Goal: Task Accomplishment & Management: Manage account settings

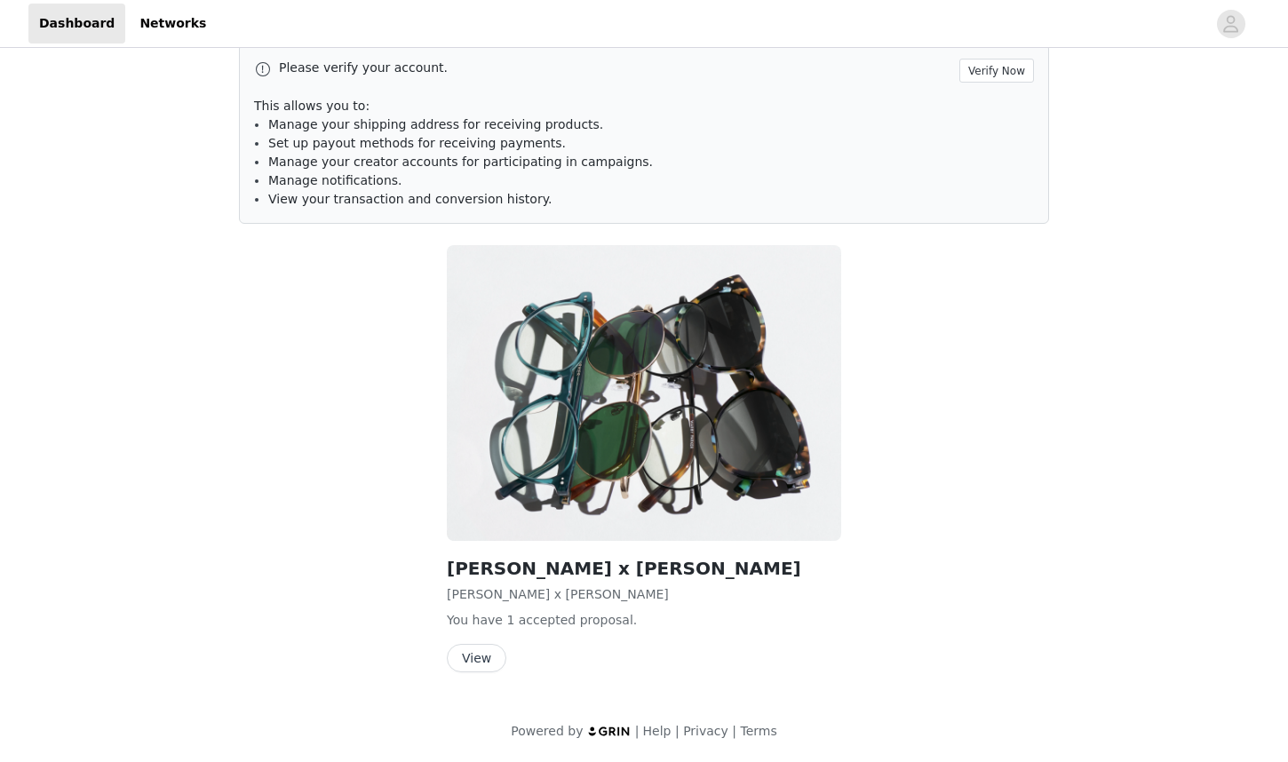
scroll to position [3, 0]
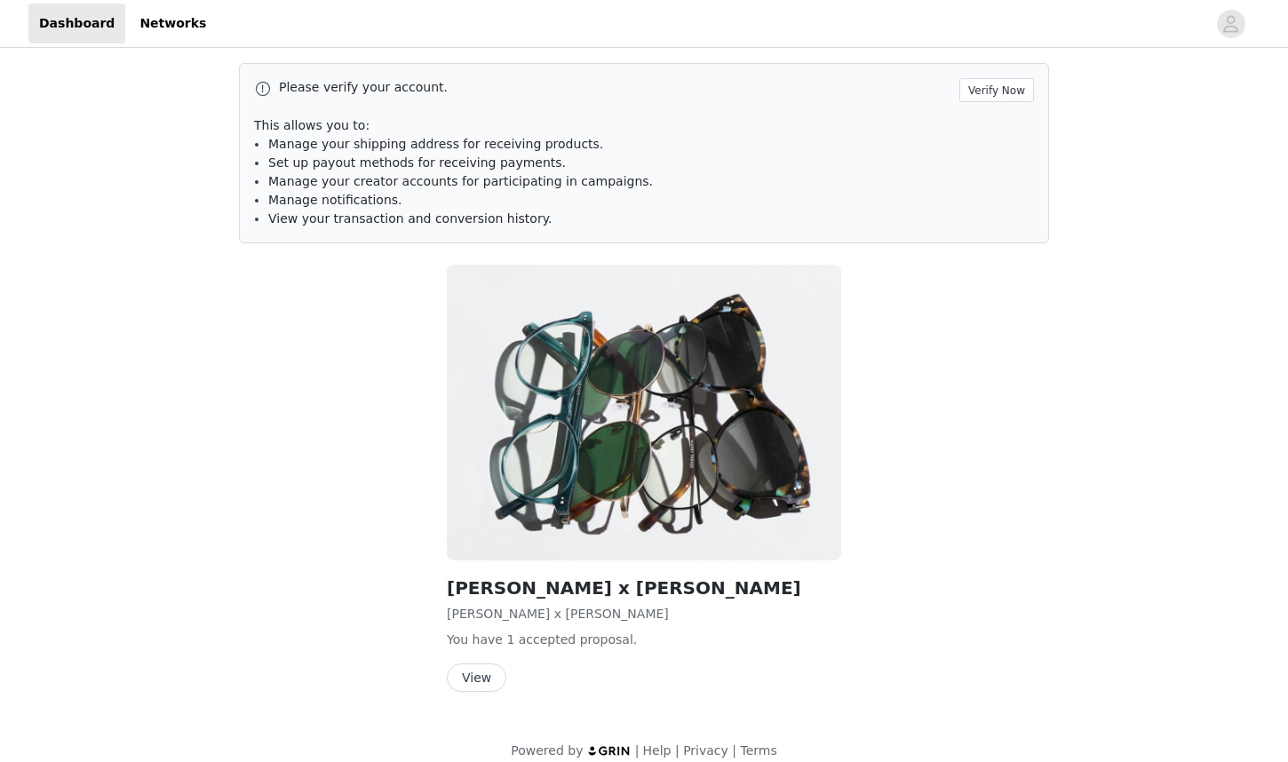
click at [494, 679] on button "View" at bounding box center [477, 678] width 60 height 28
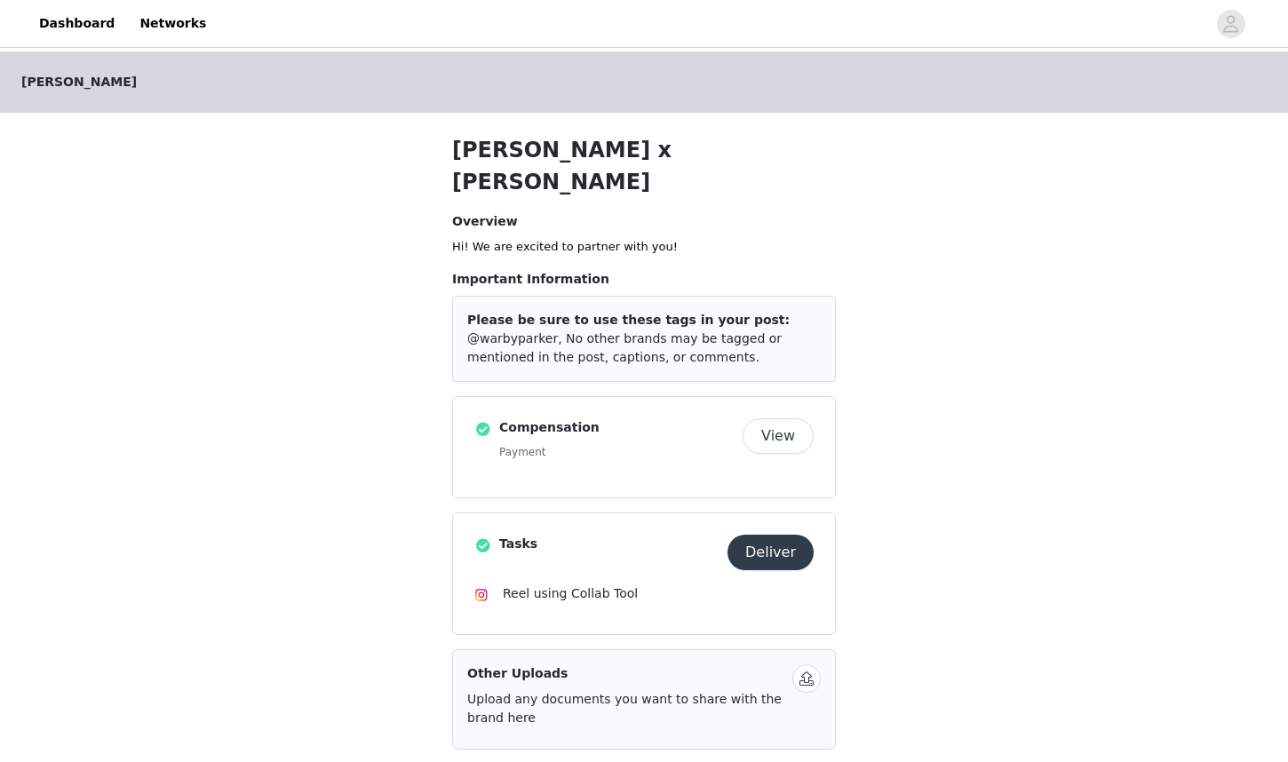
click at [774, 419] on button "View" at bounding box center [778, 437] width 71 height 36
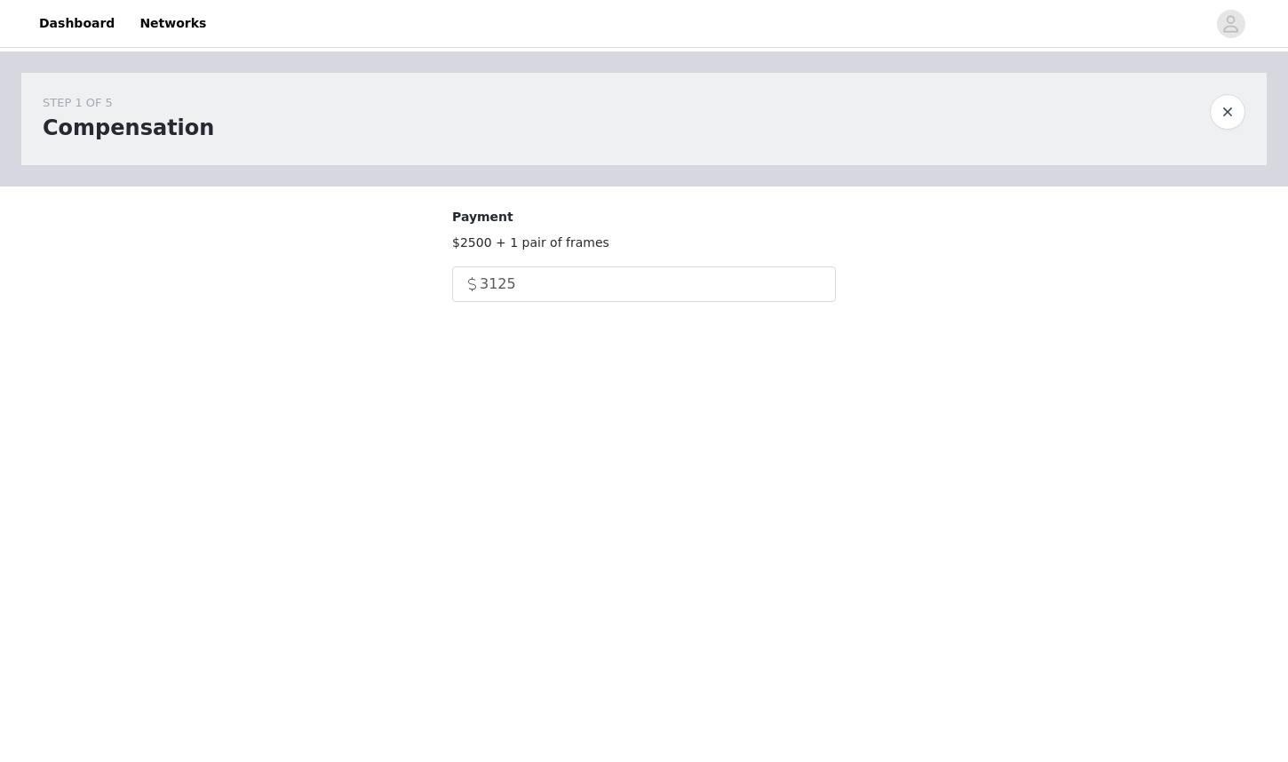
click at [1230, 115] on button "button" at bounding box center [1228, 112] width 36 height 36
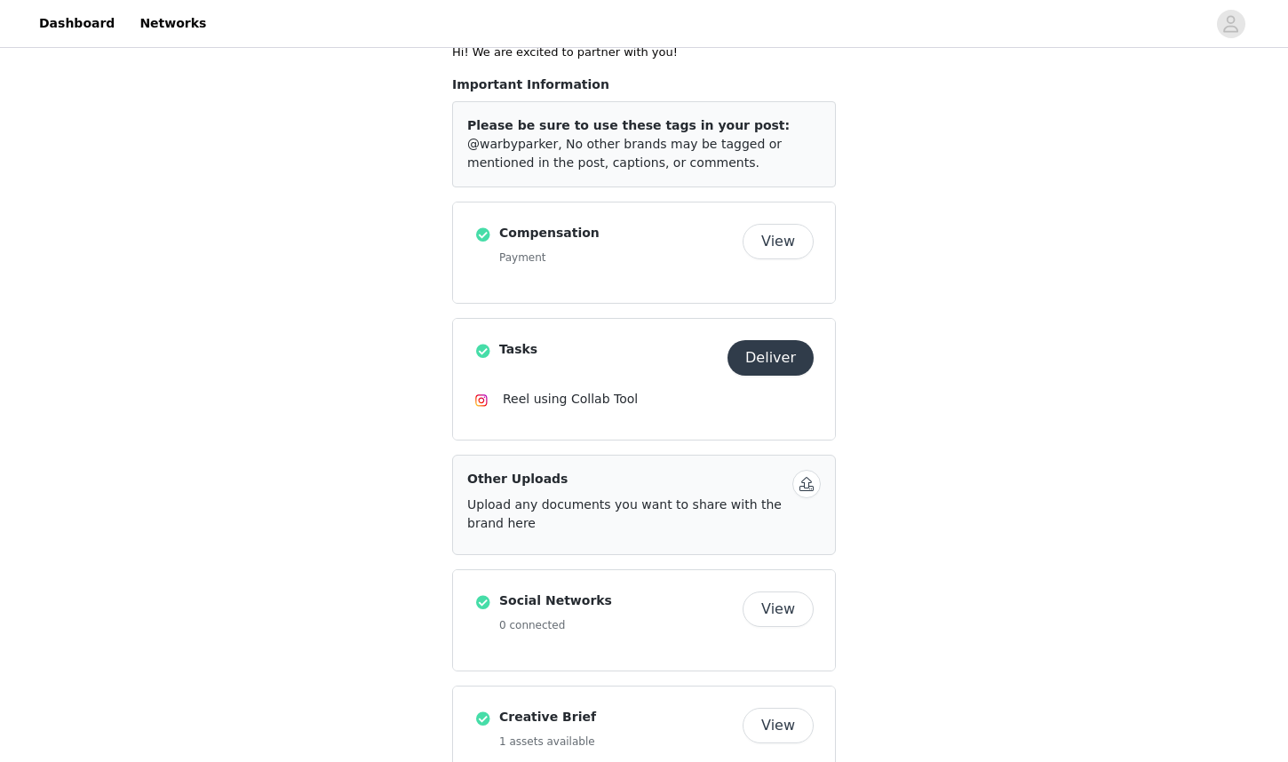
scroll to position [331, 0]
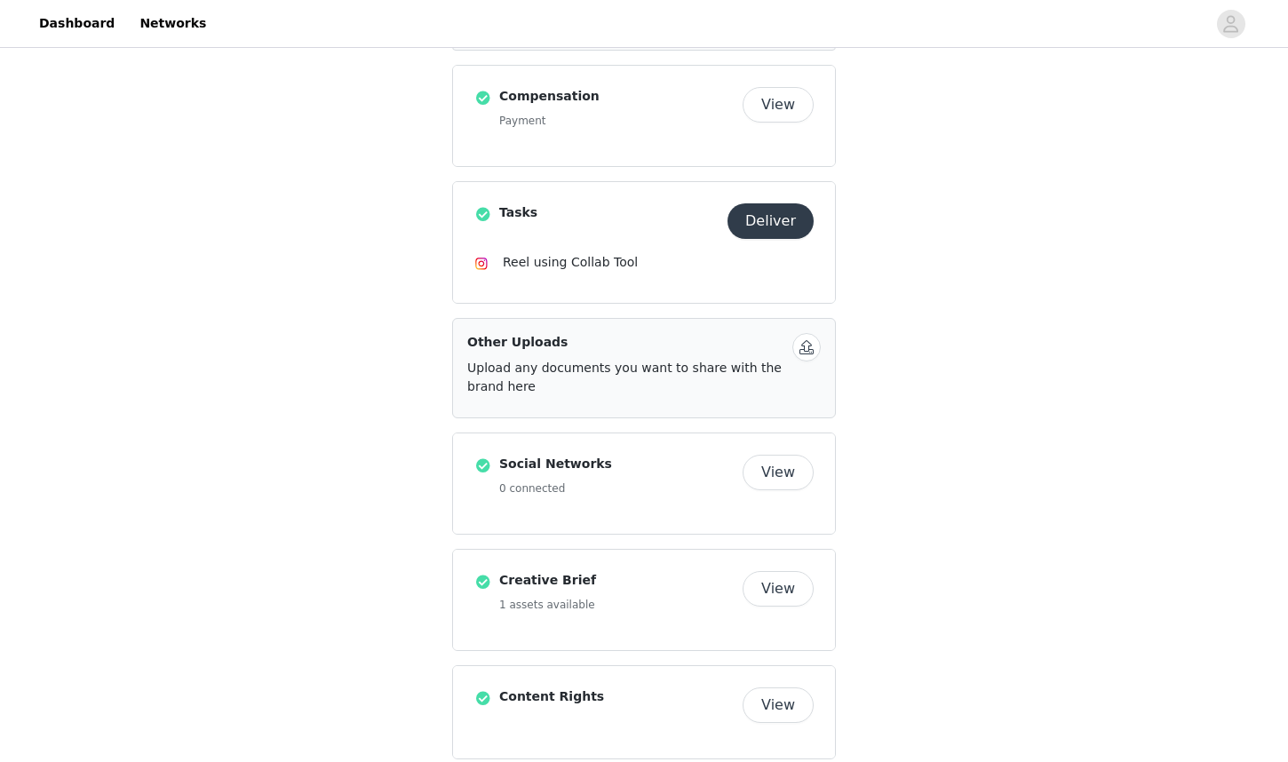
click at [753, 571] on button "View" at bounding box center [778, 589] width 71 height 36
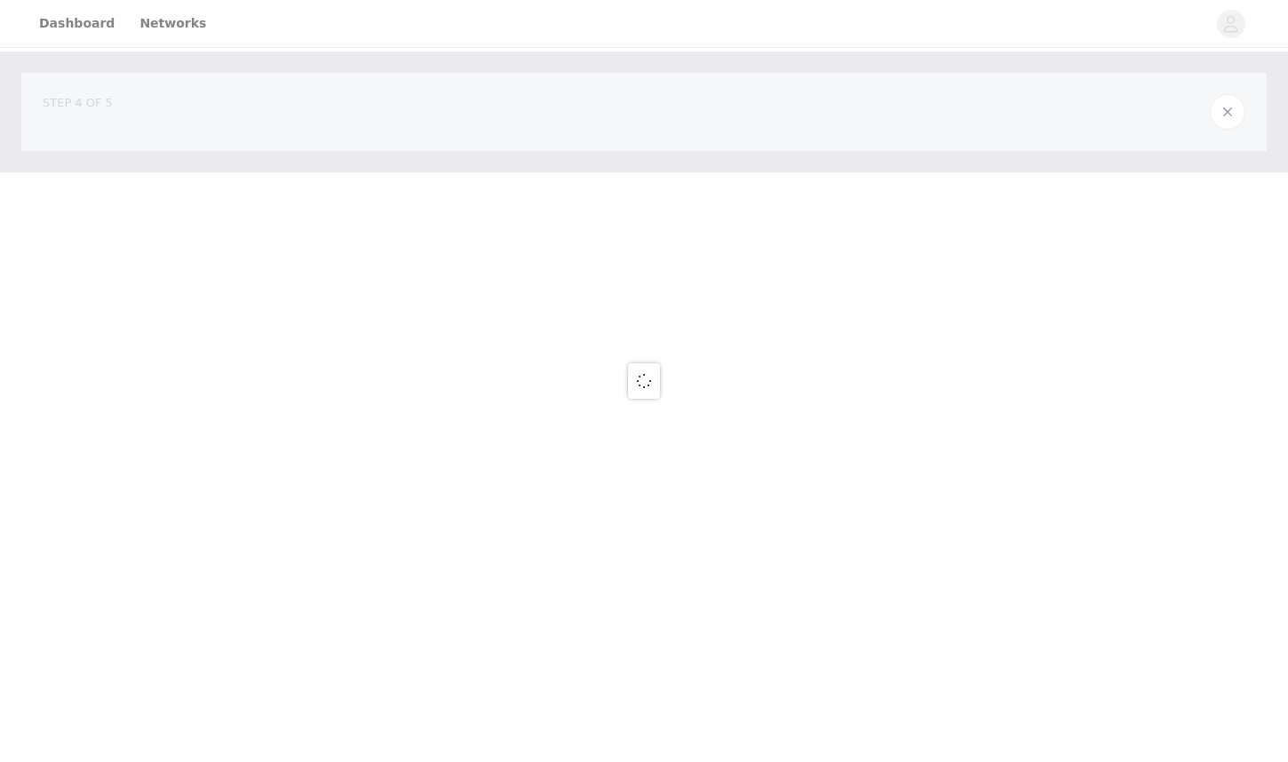
click at [764, 554] on div at bounding box center [644, 381] width 1288 height 762
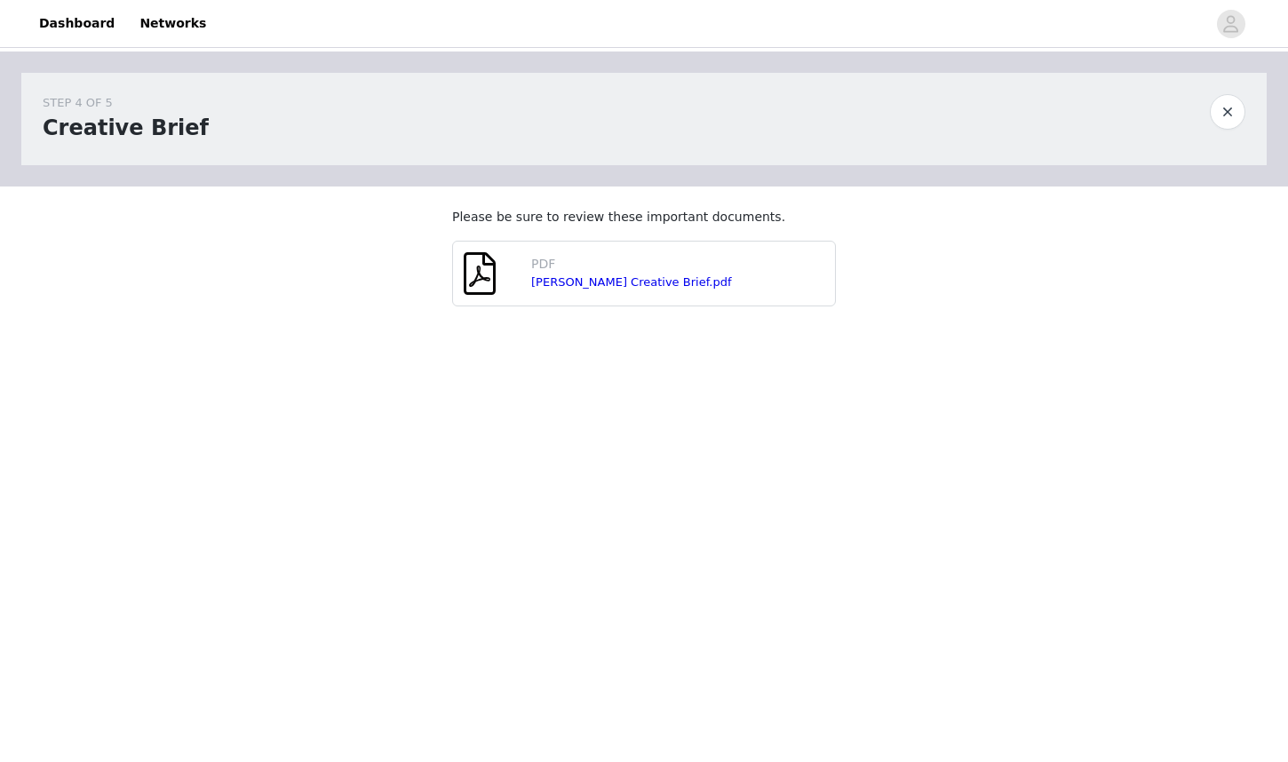
click at [1227, 105] on button "button" at bounding box center [1228, 112] width 36 height 36
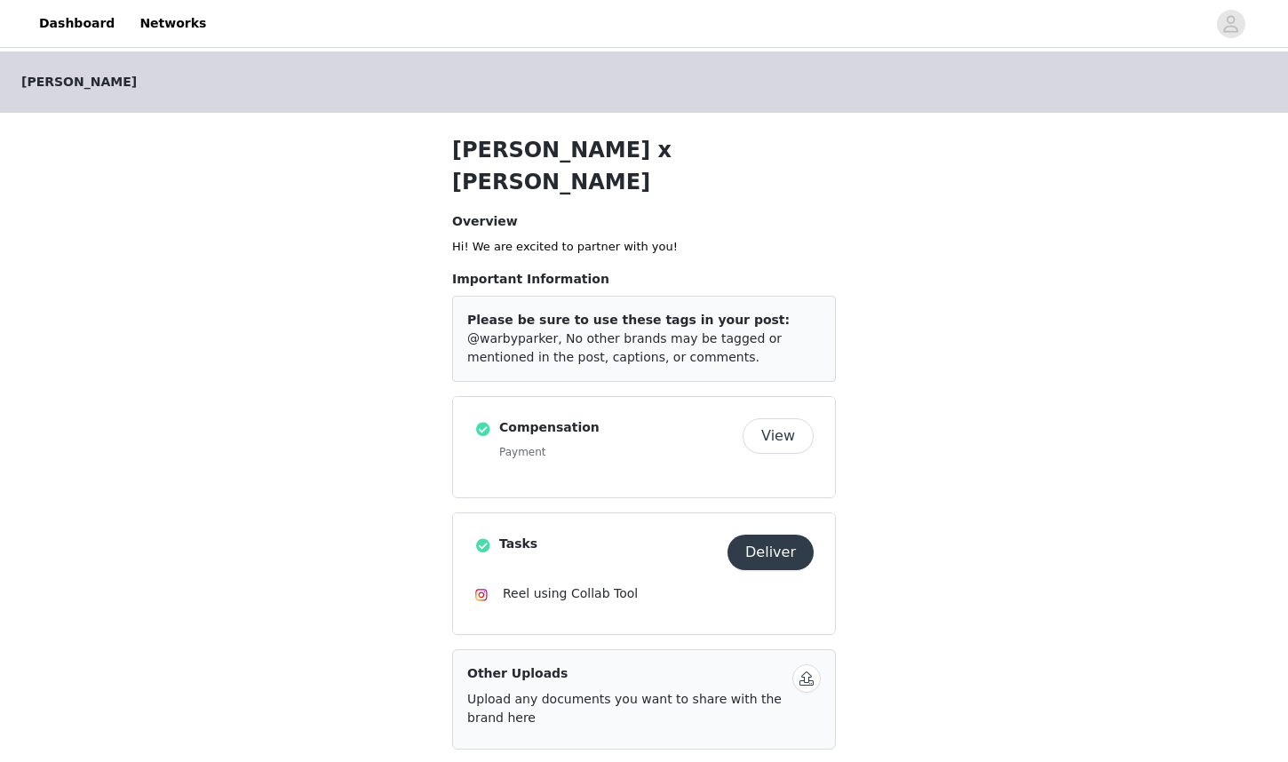
click at [489, 331] on span "@warbyparker, No other brands may be tagged or mentioned in the post, captions,…" at bounding box center [624, 347] width 315 height 33
click at [70, 24] on link "Dashboard" at bounding box center [76, 24] width 97 height 40
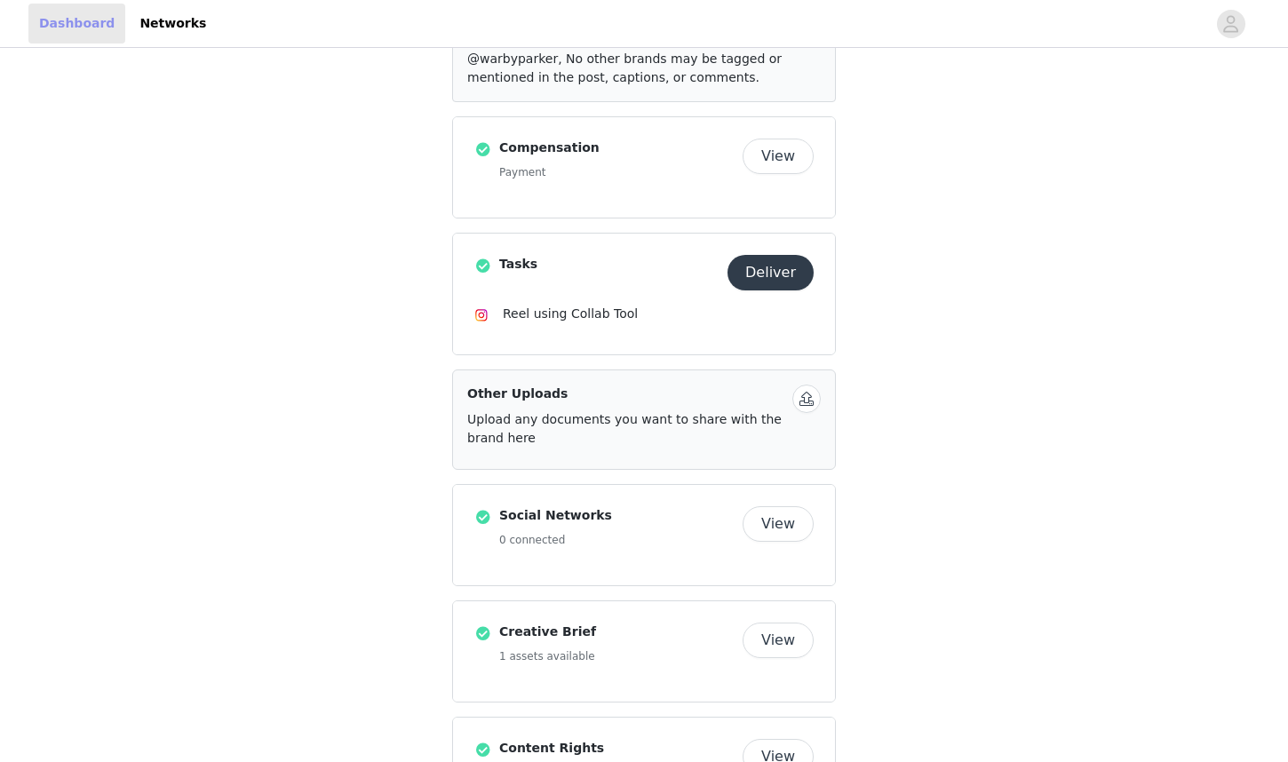
scroll to position [331, 0]
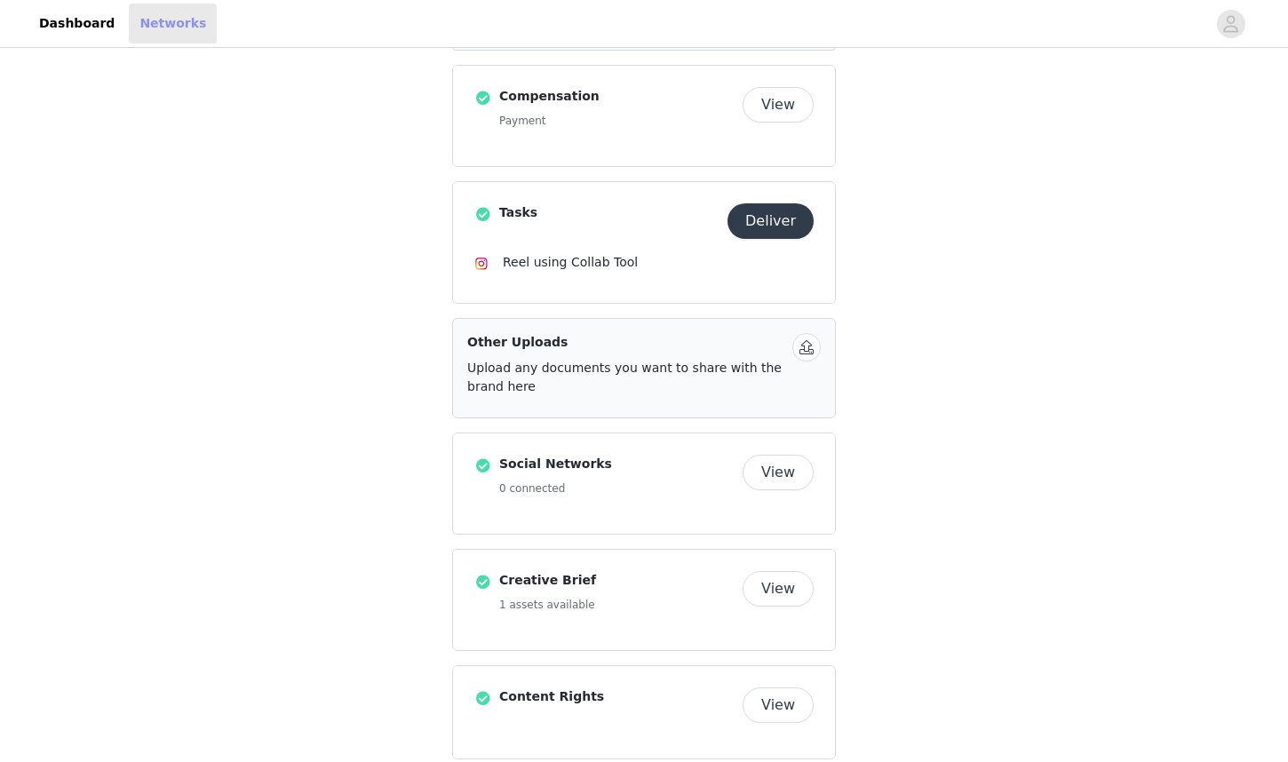
click at [139, 28] on link "Networks" at bounding box center [173, 24] width 88 height 40
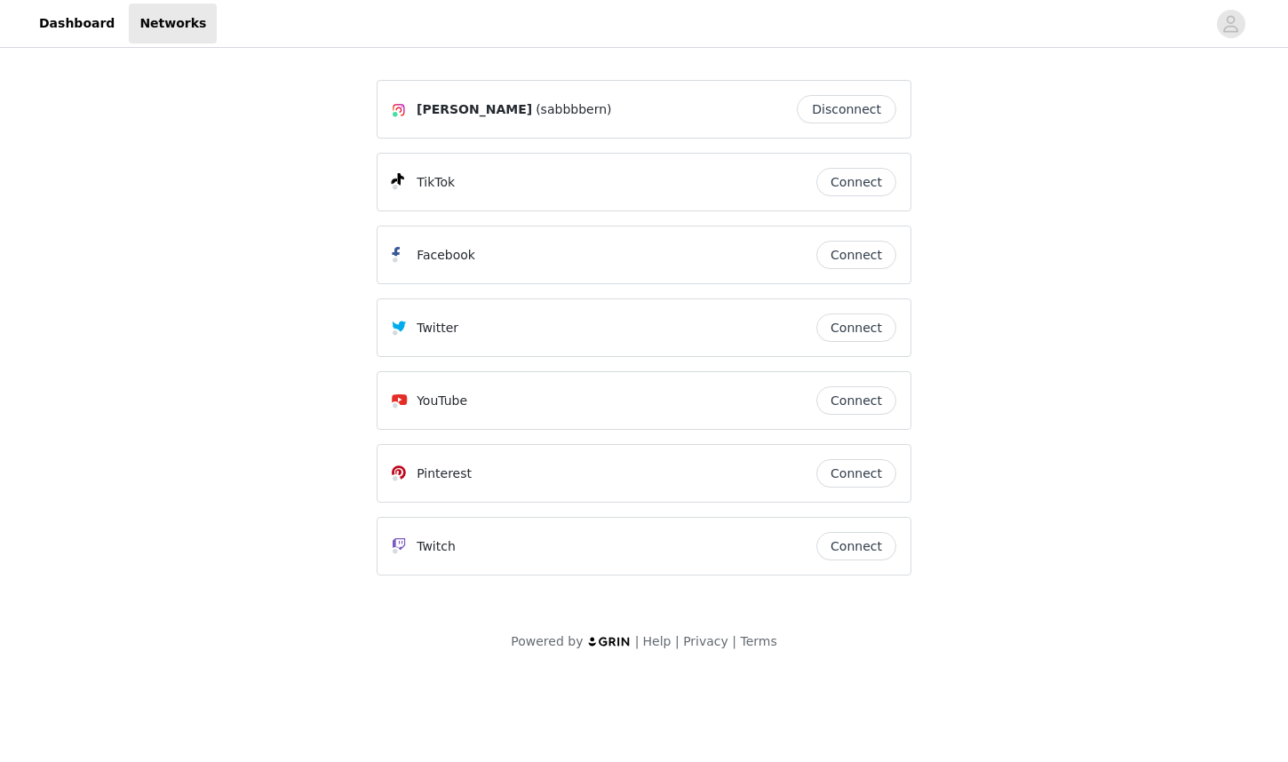
click at [87, 46] on header "Dashboard Networks" at bounding box center [644, 24] width 1288 height 48
click at [87, 29] on link "Dashboard" at bounding box center [76, 24] width 97 height 40
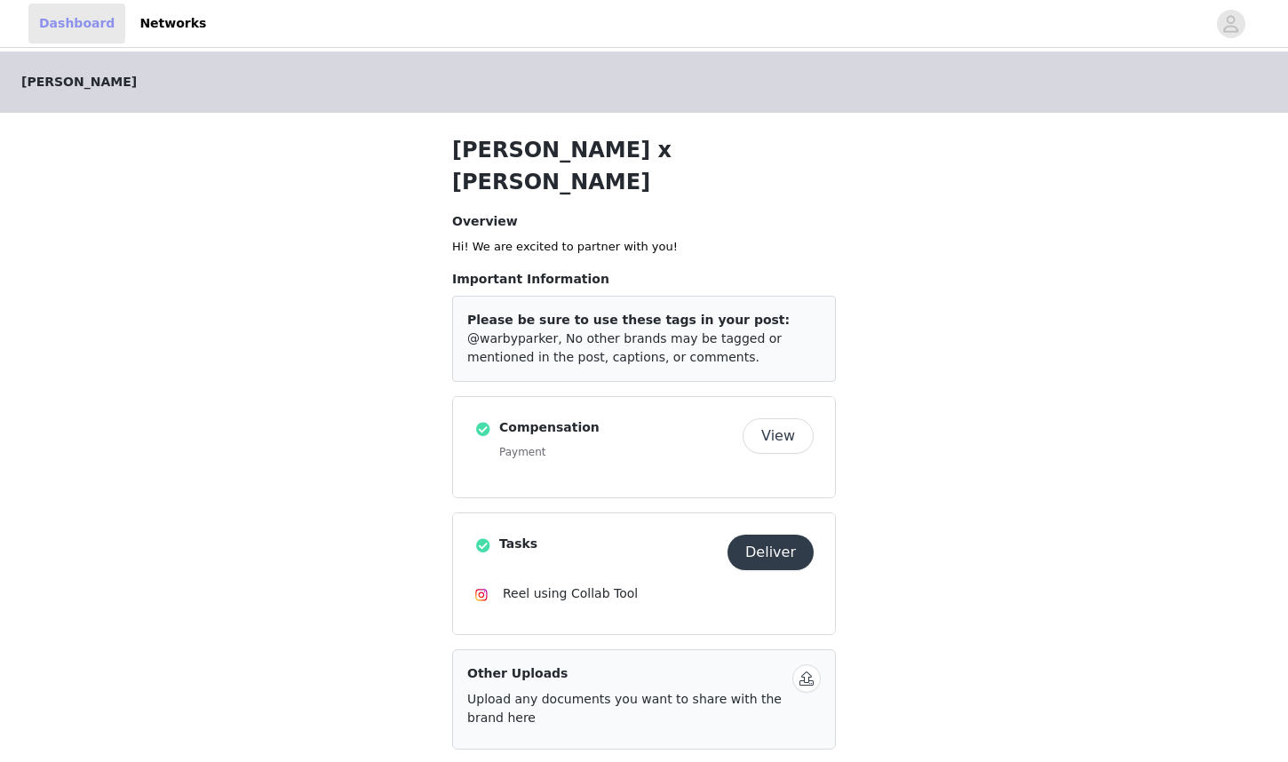
scroll to position [331, 0]
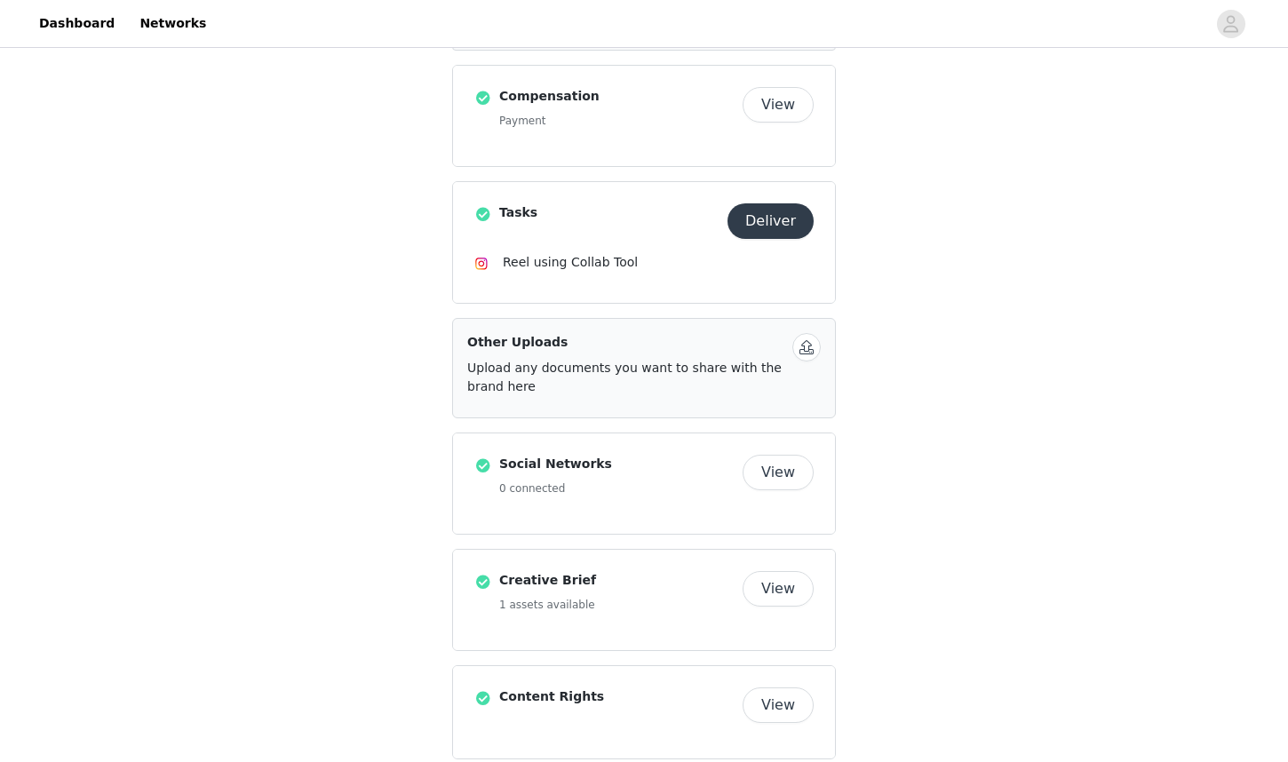
click at [773, 688] on button "View" at bounding box center [778, 706] width 71 height 36
